Goal: Task Accomplishment & Management: Complete application form

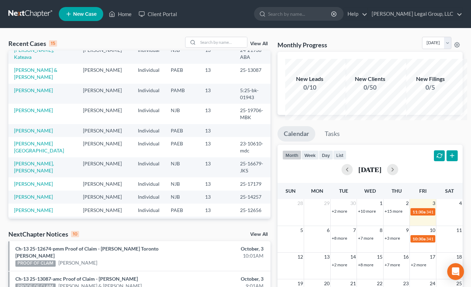
scroll to position [70, 0]
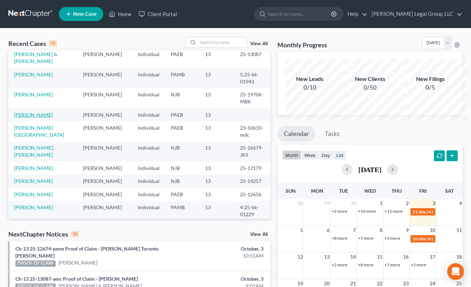
click at [28, 118] on link "[PERSON_NAME]" at bounding box center [33, 115] width 39 height 6
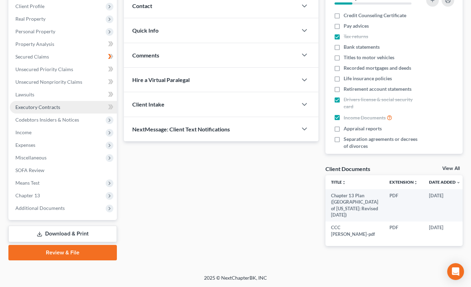
scroll to position [210, 0]
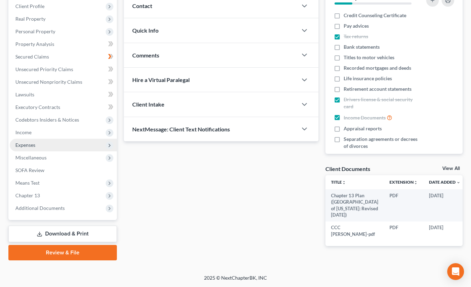
click at [64, 139] on span "Expenses" at bounding box center [63, 145] width 107 height 13
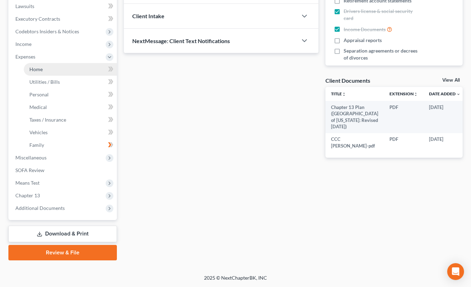
click at [74, 76] on link "Home" at bounding box center [70, 69] width 93 height 13
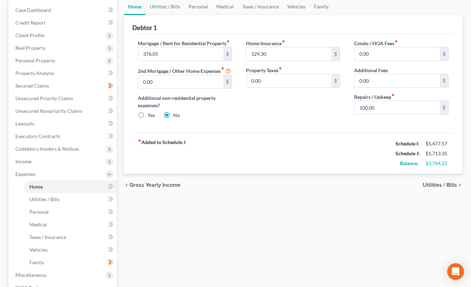
scroll to position [70, 0]
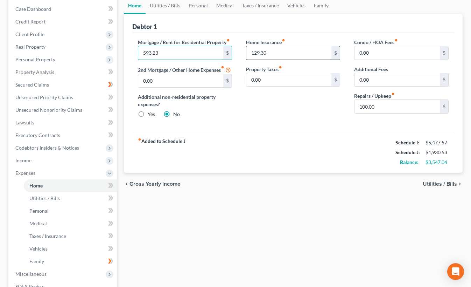
type input "593.23"
click at [270, 59] on input "129.30" at bounding box center [288, 52] width 85 height 13
click at [361, 113] on input "100.00" at bounding box center [396, 106] width 85 height 13
type input "250.00"
click at [168, 14] on link "Utilities / Bills" at bounding box center [165, 5] width 39 height 17
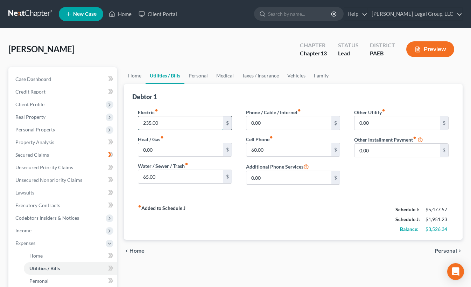
click at [179, 129] on input "235.00" at bounding box center [180, 122] width 85 height 13
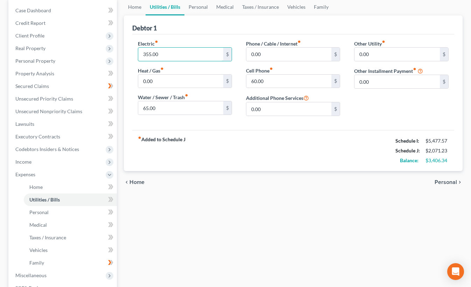
scroll to position [70, 0]
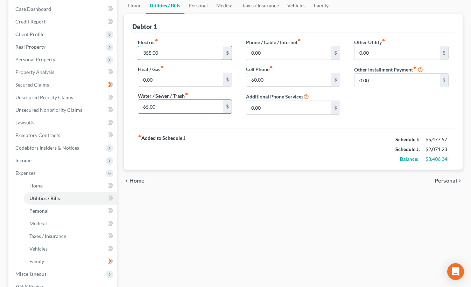
type input "355.00"
click at [174, 113] on input "65.00" at bounding box center [180, 106] width 85 height 13
type input "100.00"
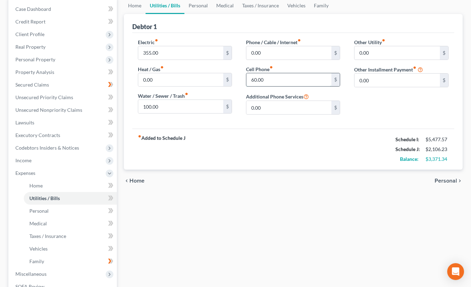
click at [277, 86] on input "60.00" at bounding box center [288, 79] width 85 height 13
click at [400, 59] on input "0.00" at bounding box center [396, 52] width 85 height 13
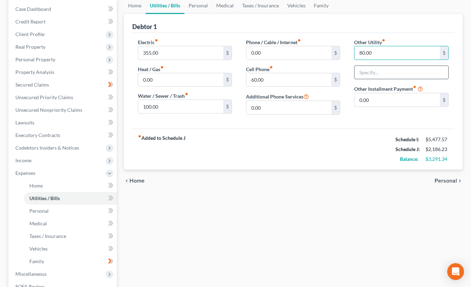
type input "80.00"
click at [379, 79] on input "text" at bounding box center [400, 72] width 93 height 13
type input "Cell Phone"
click at [284, 86] on input "60.00" at bounding box center [288, 79] width 85 height 13
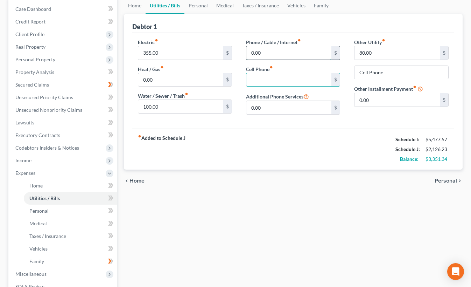
click at [277, 59] on input "0.00" at bounding box center [288, 52] width 85 height 13
type input "220.00"
click at [265, 86] on input "text" at bounding box center [288, 79] width 85 height 13
type input "0.00"
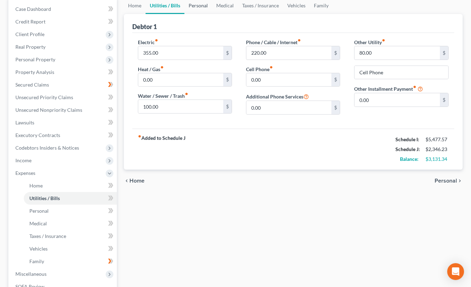
click at [212, 14] on link "Personal" at bounding box center [198, 5] width 28 height 17
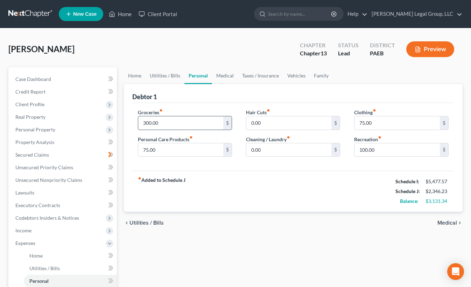
click at [185, 129] on input "300.00" at bounding box center [180, 122] width 85 height 13
type input "500.00"
type input "150.00"
click at [373, 129] on input "75.00" at bounding box center [396, 122] width 85 height 13
type input "125.00"
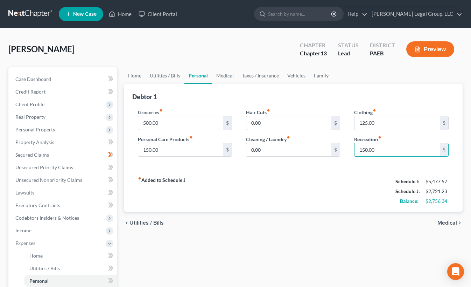
type input "150.00"
click at [403, 103] on div "Debtor 1" at bounding box center [293, 93] width 322 height 19
click at [138, 84] on link "Home" at bounding box center [135, 75] width 22 height 17
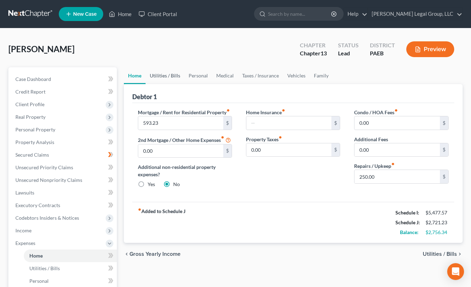
click at [167, 84] on link "Utilities / Bills" at bounding box center [165, 75] width 39 height 17
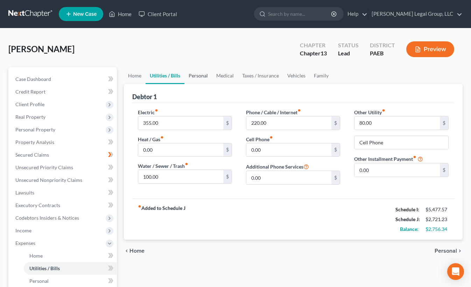
click at [212, 84] on link "Personal" at bounding box center [198, 75] width 28 height 17
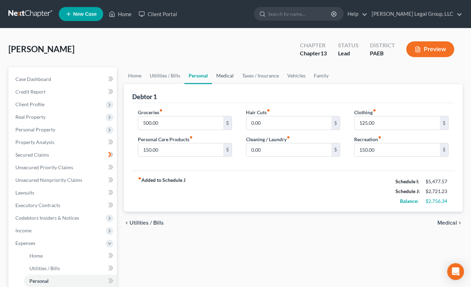
click at [238, 84] on link "Medical" at bounding box center [225, 75] width 26 height 17
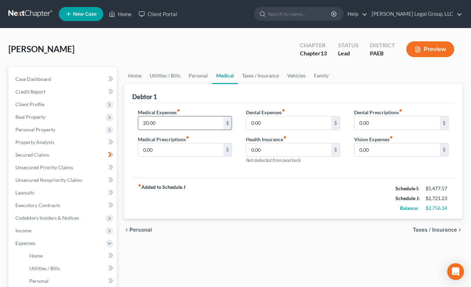
click at [153, 129] on input "20.00" at bounding box center [180, 122] width 85 height 13
type input "50.00"
click at [283, 84] on link "Taxes / Insurance" at bounding box center [260, 75] width 45 height 17
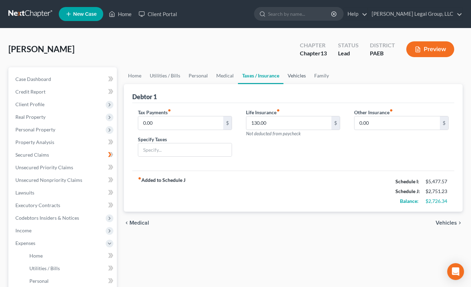
click at [310, 84] on link "Vehicles" at bounding box center [296, 75] width 27 height 17
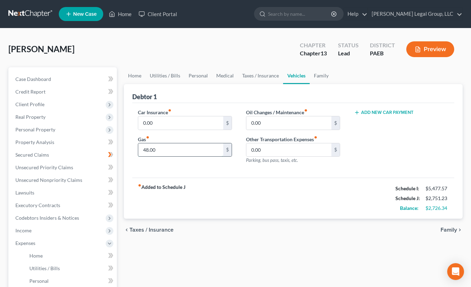
click at [160, 156] on input "48.00" at bounding box center [180, 149] width 85 height 13
click at [283, 84] on link "Taxes / Insurance" at bounding box center [260, 75] width 45 height 17
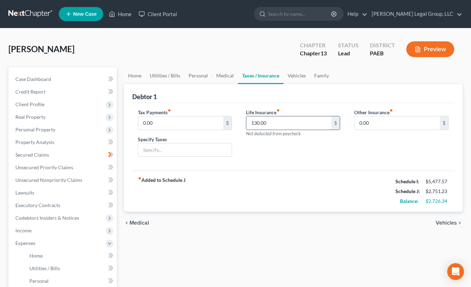
click at [268, 129] on input "130.00" at bounding box center [288, 122] width 85 height 13
type input "145.00"
click at [310, 84] on link "Vehicles" at bounding box center [296, 75] width 27 height 17
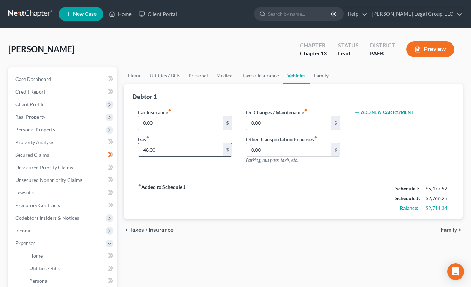
click at [175, 156] on input "48.00" at bounding box center [180, 149] width 85 height 13
type input "140.00"
click at [360, 161] on div "Add New Car Payment" at bounding box center [401, 138] width 108 height 61
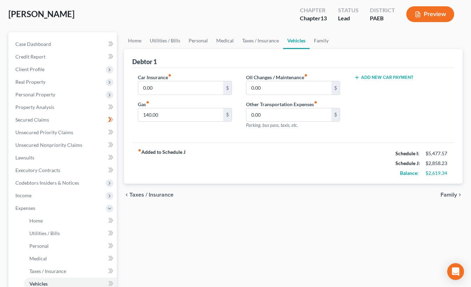
scroll to position [70, 0]
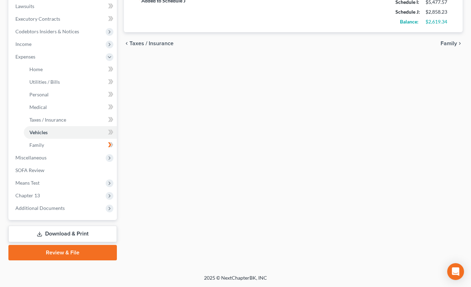
scroll to position [303, 0]
click at [45, 154] on span "Miscellaneous" at bounding box center [30, 157] width 31 height 6
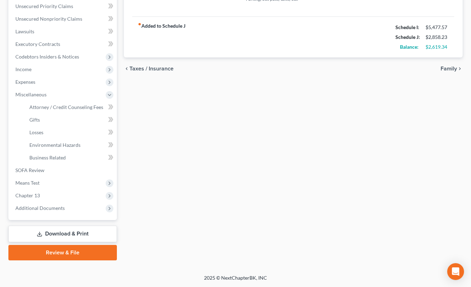
scroll to position [280, 0]
click at [89, 63] on span "Income" at bounding box center [63, 69] width 107 height 13
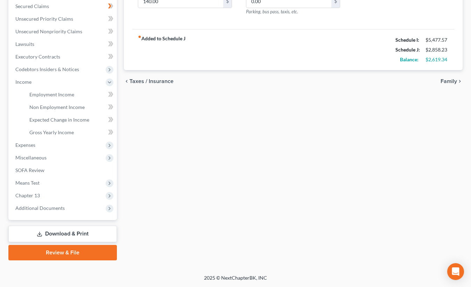
scroll to position [255, 0]
click at [7, 209] on div "[PERSON_NAME] Upgraded Chapter Chapter 13 Status Lead District PAEB Preview Pet…" at bounding box center [235, 77] width 471 height 394
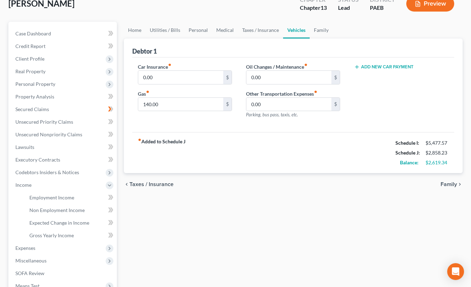
click at [96, 22] on div "[PERSON_NAME] Upgraded Chapter Chapter 13 Status Lead District PAEB Preview" at bounding box center [235, 6] width 454 height 30
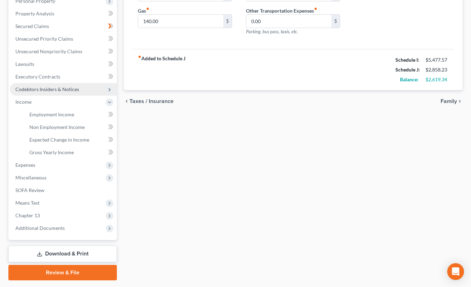
scroll to position [255, 0]
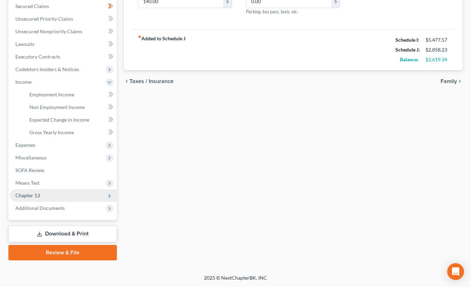
click at [57, 189] on span "Chapter 13" at bounding box center [63, 195] width 107 height 13
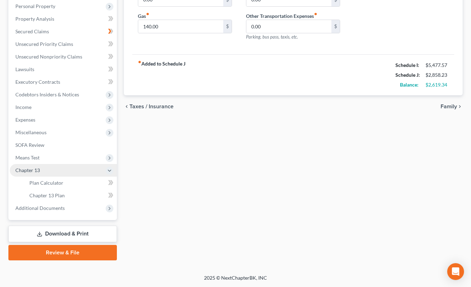
scroll to position [224, 0]
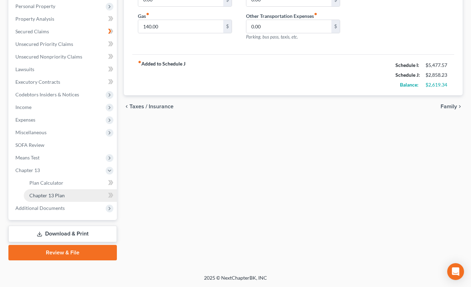
click at [58, 192] on span "Chapter 13 Plan" at bounding box center [46, 195] width 35 height 6
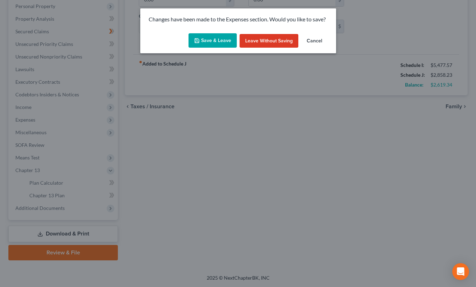
click at [219, 48] on button "Save & Leave" at bounding box center [213, 40] width 48 height 15
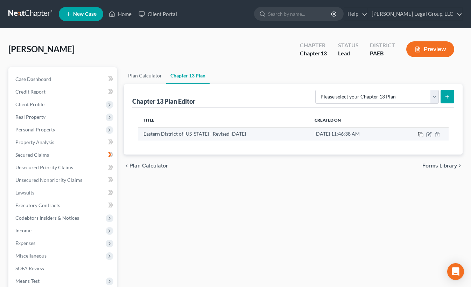
click at [418, 137] on icon "button" at bounding box center [421, 135] width 6 height 6
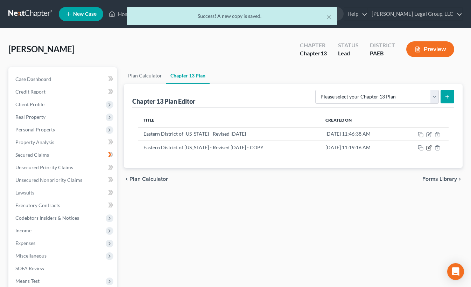
click at [430, 150] on icon "button" at bounding box center [429, 148] width 6 height 6
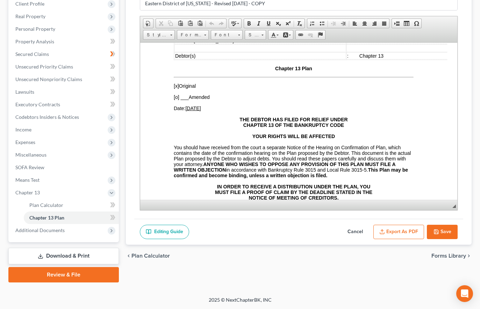
scroll to position [140, 0]
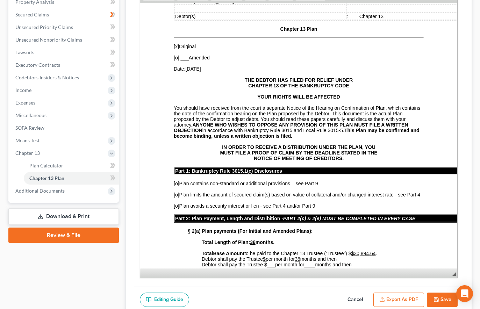
drag, startPoint x: 450, startPoint y: 195, endPoint x: 445, endPoint y: 296, distance: 100.9
click at [446, 278] on span "◢ Elements path" at bounding box center [298, 273] width 317 height 10
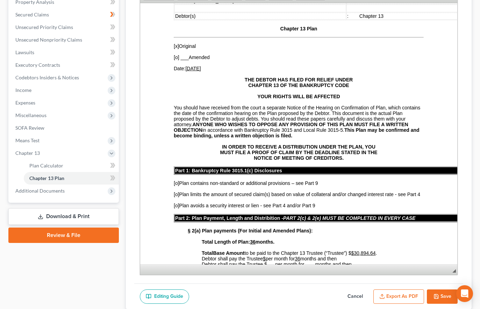
scroll to position [70, 0]
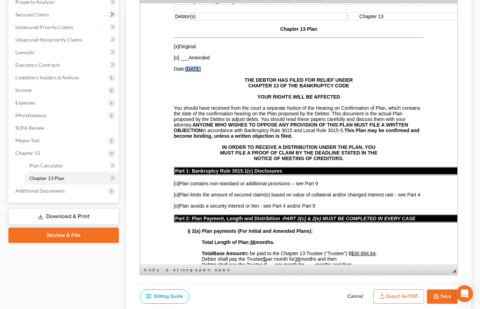
drag, startPoint x: 198, startPoint y: 79, endPoint x: 188, endPoint y: 80, distance: 10.5
click at [188, 71] on u "[DATE]" at bounding box center [192, 69] width 15 height 6
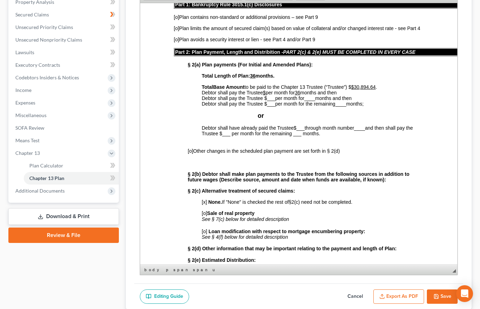
scroll to position [245, 0]
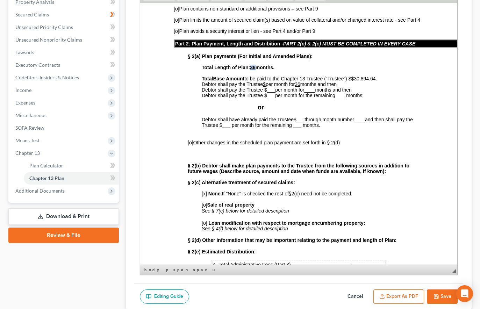
drag, startPoint x: 256, startPoint y: 99, endPoint x: 252, endPoint y: 99, distance: 3.8
click at [252, 70] on u "36" at bounding box center [253, 67] width 6 height 6
click at [377, 81] on span "Base Amount to be paid to the Chapter 13 Trustee (“Trustee”) $ $30,894.64 ." at bounding box center [295, 79] width 164 height 6
click at [299, 92] on span "per month for" at bounding box center [289, 90] width 29 height 6
click at [266, 87] on u "$" at bounding box center [264, 84] width 3 height 6
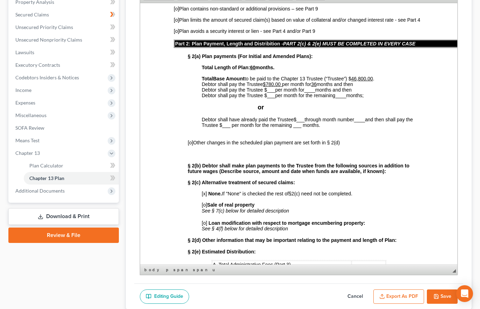
click at [317, 87] on u "36" at bounding box center [314, 84] width 6 height 6
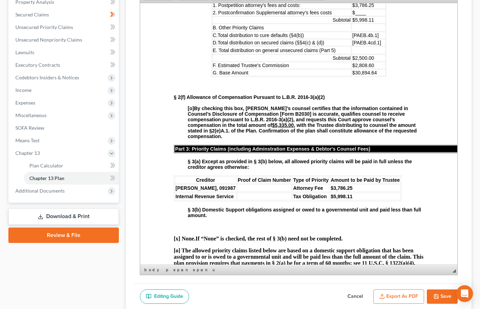
scroll to position [525, 0]
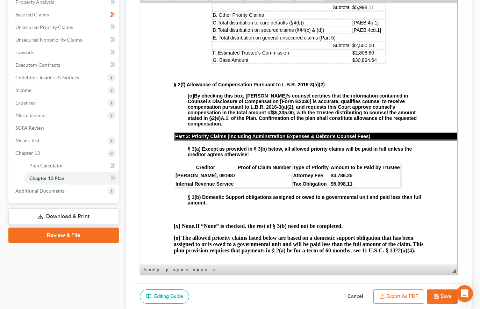
click at [361, 3] on td "$____" at bounding box center [369, -1] width 34 height 7
click at [365, 10] on span "$5,998.11" at bounding box center [364, 7] width 22 height 6
click at [360, 19] on td at bounding box center [369, 15] width 34 height 8
drag, startPoint x: 372, startPoint y: 90, endPoint x: 345, endPoint y: 89, distance: 27.6
click at [352, 26] on td "[PAEB.4b.1]" at bounding box center [369, 22] width 34 height 7
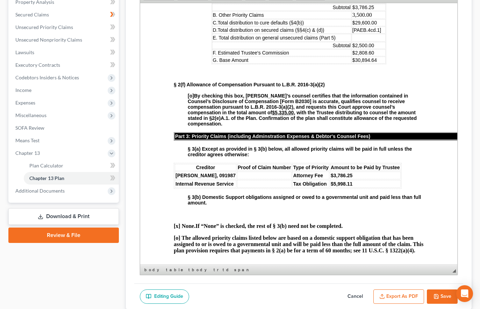
click at [352, 19] on td "3,500.00" at bounding box center [369, 15] width 34 height 8
drag, startPoint x: 373, startPoint y: 82, endPoint x: 345, endPoint y: 82, distance: 28.0
click at [352, 19] on td "$3,500.00" at bounding box center [369, 15] width 34 height 8
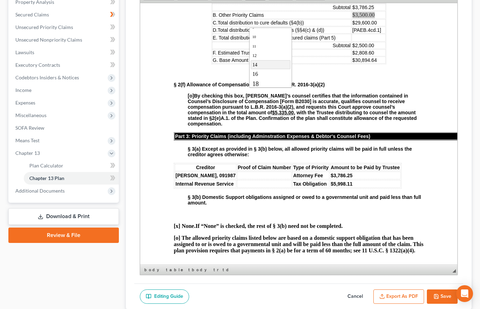
click at [275, 69] on link "14" at bounding box center [271, 64] width 40 height 9
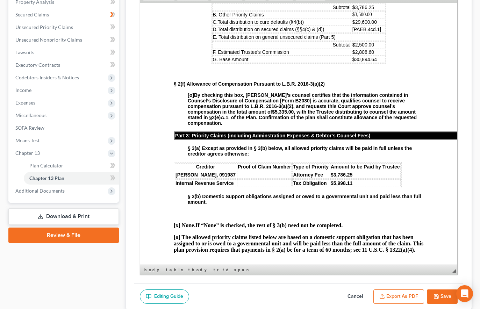
drag, startPoint x: 373, startPoint y: 94, endPoint x: 359, endPoint y: 93, distance: 14.1
click at [359, 32] on span "[PAEB.4cd.1]" at bounding box center [367, 29] width 29 height 6
click at [375, 33] on td "[PAEB.4cd.1]" at bounding box center [369, 29] width 34 height 7
drag, startPoint x: 374, startPoint y: 112, endPoint x: 352, endPoint y: 113, distance: 22.4
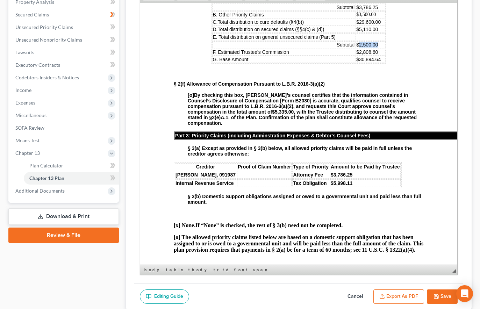
click at [356, 48] on td "$2,500.00" at bounding box center [371, 44] width 30 height 7
drag, startPoint x: 370, startPoint y: 119, endPoint x: 351, endPoint y: 120, distance: 18.6
click at [356, 55] on td "$2,808.60" at bounding box center [371, 51] width 30 height 7
click at [374, 62] on p "$30,894.64" at bounding box center [371, 59] width 28 height 6
